Goal: Task Accomplishment & Management: Manage account settings

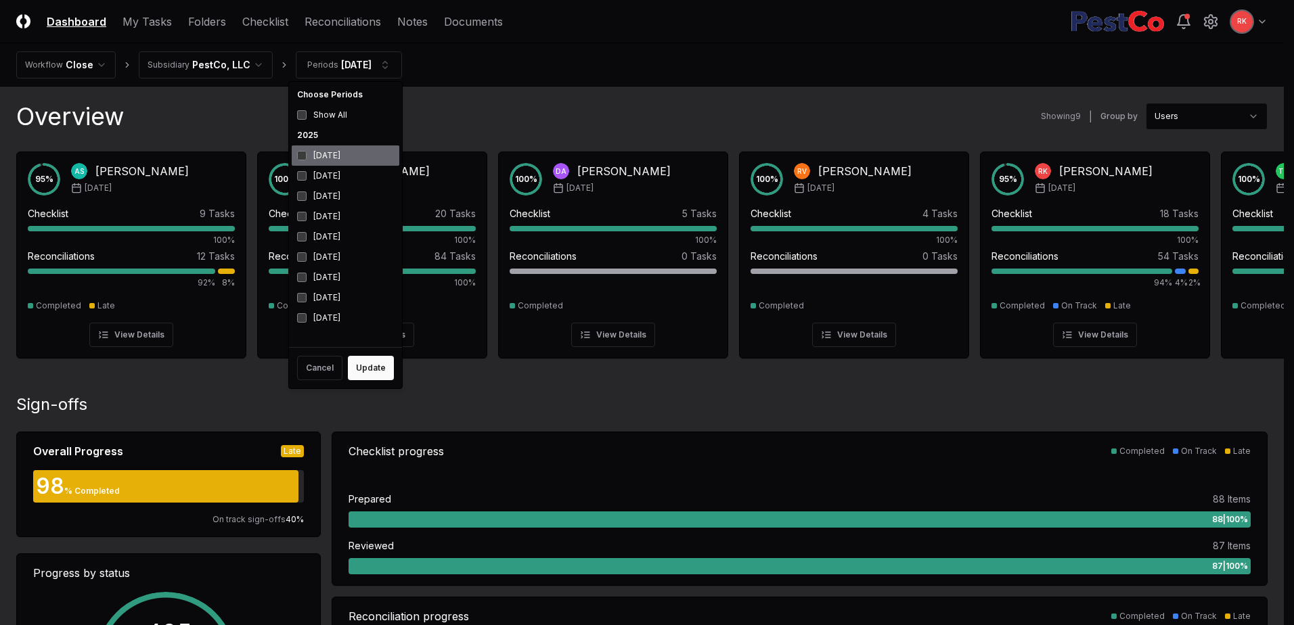
click at [307, 154] on div "[DATE]" at bounding box center [346, 155] width 108 height 20
click at [316, 176] on div "[DATE]" at bounding box center [346, 176] width 108 height 20
click at [357, 371] on button "Update" at bounding box center [371, 368] width 46 height 24
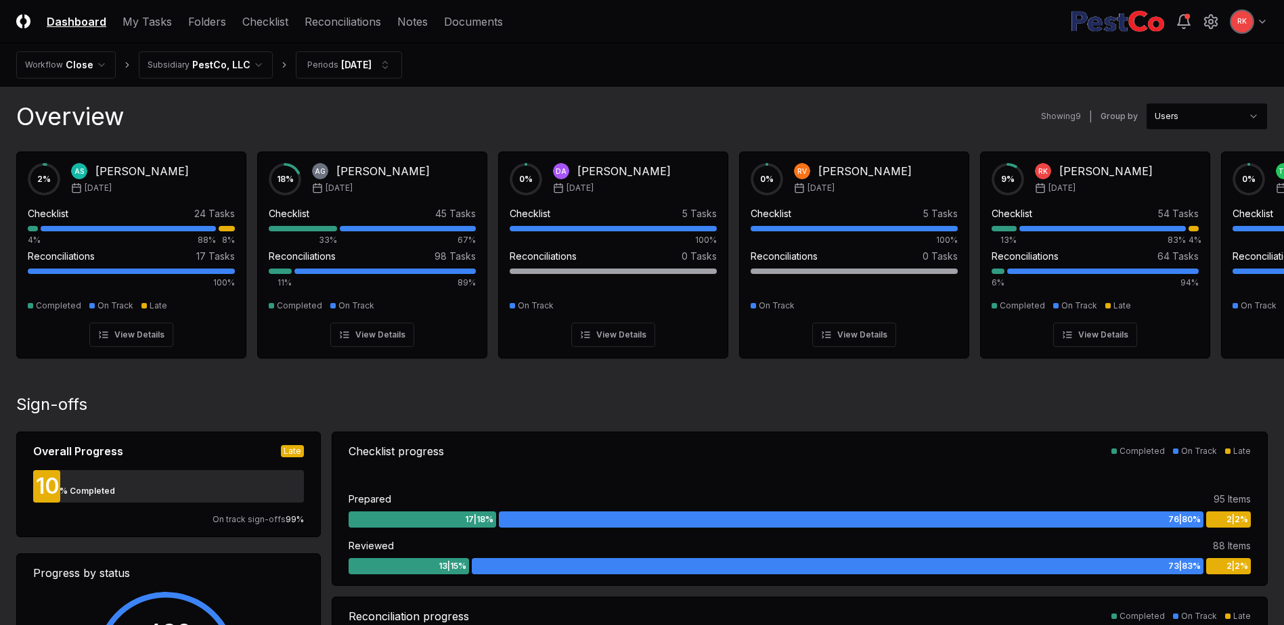
click at [118, 19] on nav "CloseCore Dashboard My Tasks Folders Checklist Reconciliations Notes Documents" at bounding box center [259, 22] width 487 height 16
click at [128, 22] on link "My Tasks" at bounding box center [146, 22] width 49 height 16
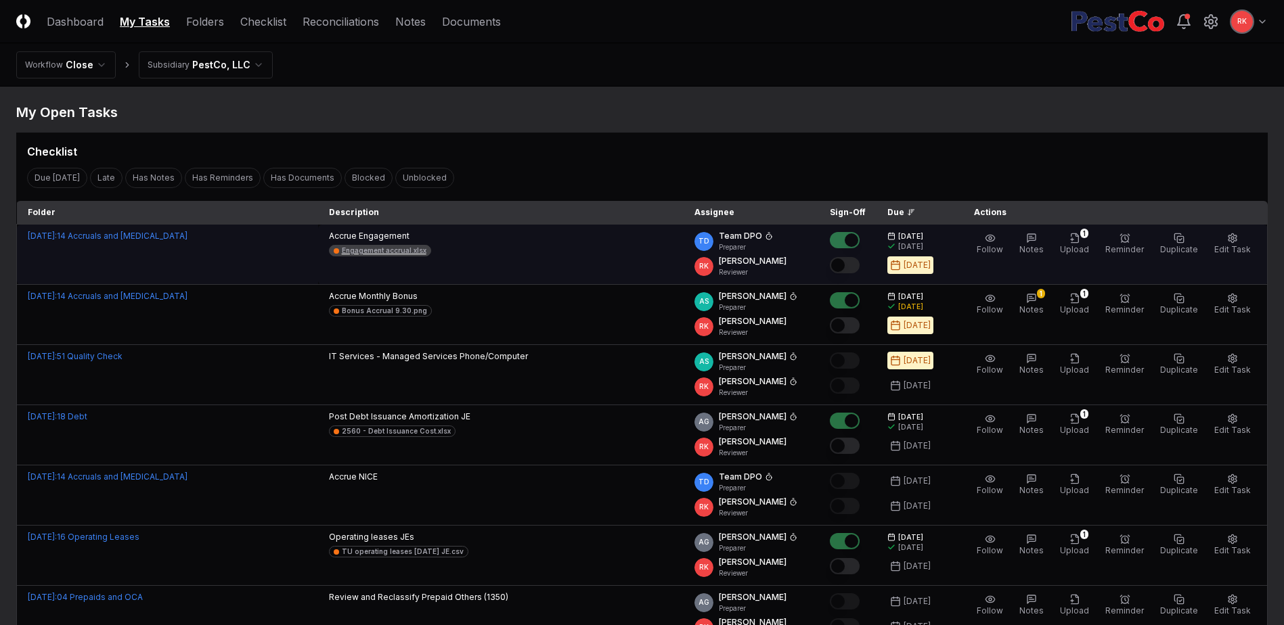
click at [371, 247] on div "Engagement accrual.xlsx" at bounding box center [384, 251] width 85 height 10
